Goal: Task Accomplishment & Management: Complete application form

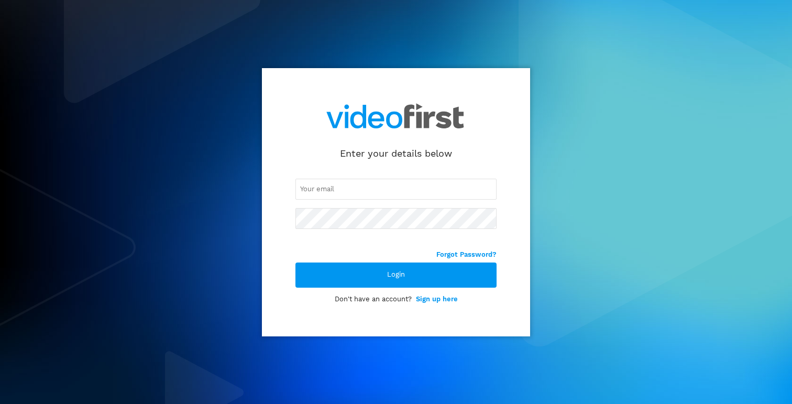
click at [388, 190] on input "email" at bounding box center [395, 189] width 201 height 21
type input "[PERSON_NAME].m"
click at [440, 295] on link "Sign up here" at bounding box center [437, 299] width 42 height 8
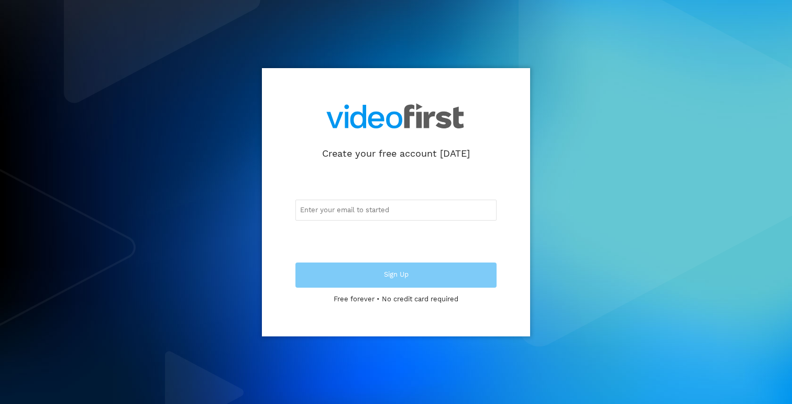
click at [377, 208] on input "email" at bounding box center [395, 210] width 201 height 21
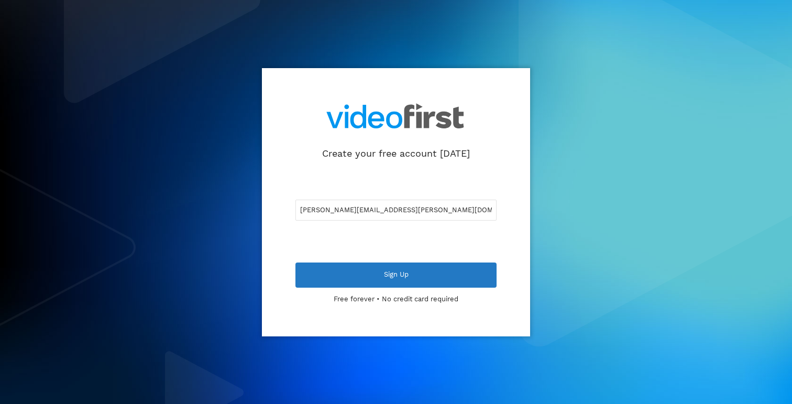
type input "[PERSON_NAME][EMAIL_ADDRESS][PERSON_NAME][DOMAIN_NAME]"
click at [439, 286] on div "Sign Up" at bounding box center [395, 274] width 201 height 25
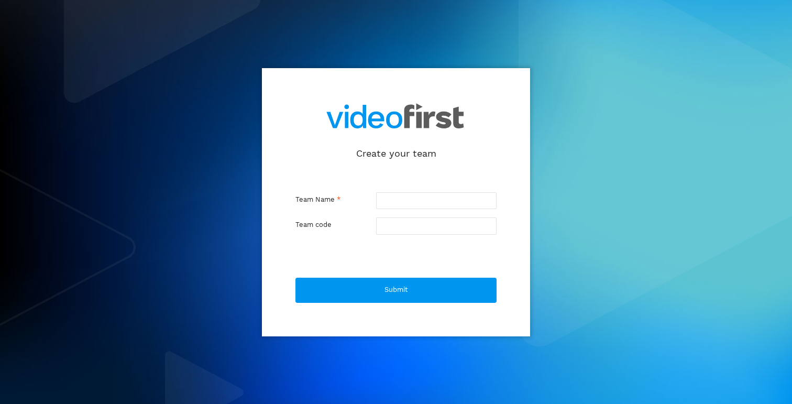
click at [404, 201] on input "text" at bounding box center [436, 200] width 120 height 17
click at [560, 141] on div "Create your team Team Name * Team code Submit" at bounding box center [396, 202] width 792 height 404
